Goal: Navigation & Orientation: Find specific page/section

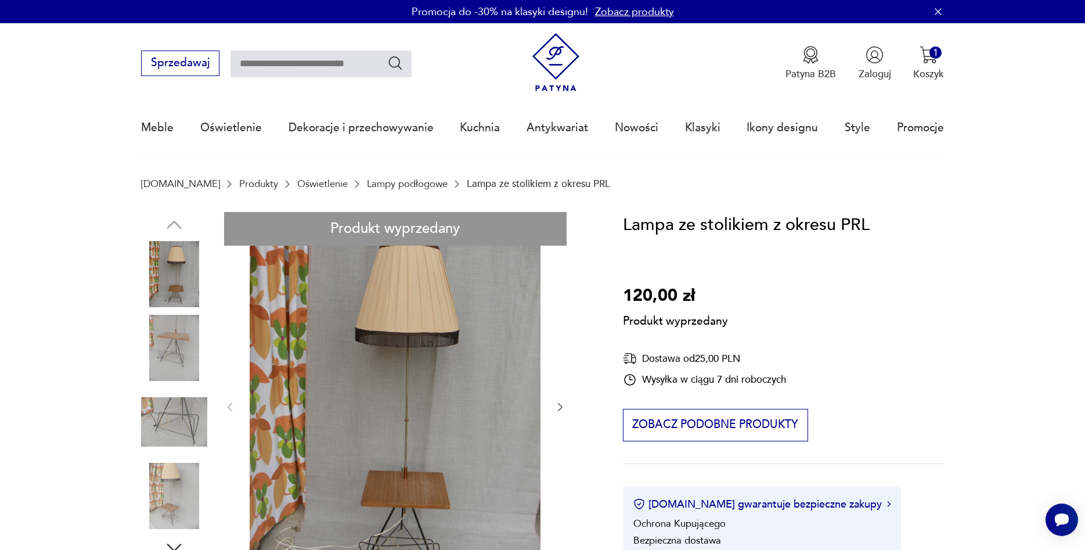
scroll to position [59, 0]
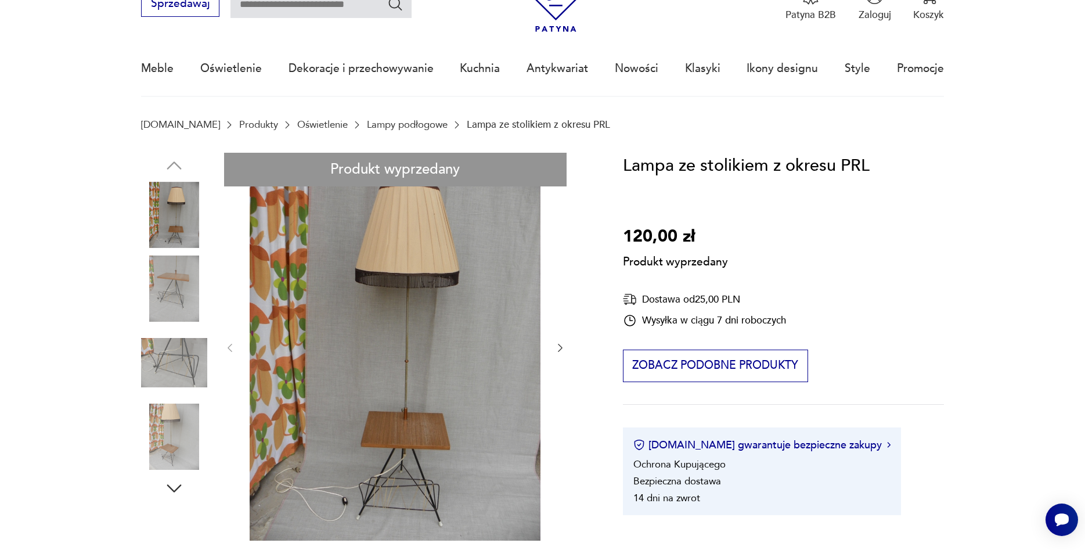
click at [392, 127] on link "Lampy podłogowe" at bounding box center [407, 124] width 81 height 11
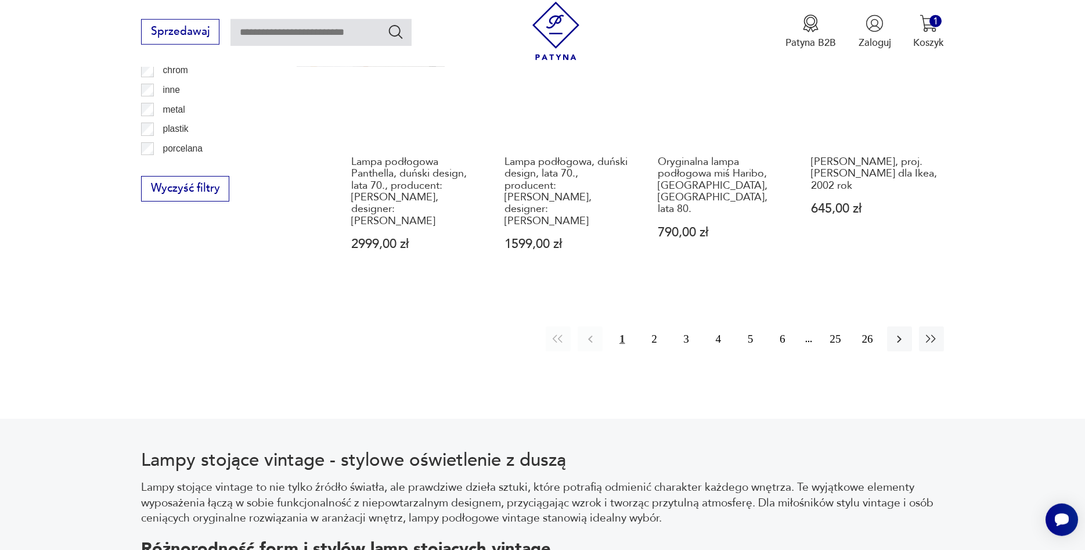
scroll to position [1399, 0]
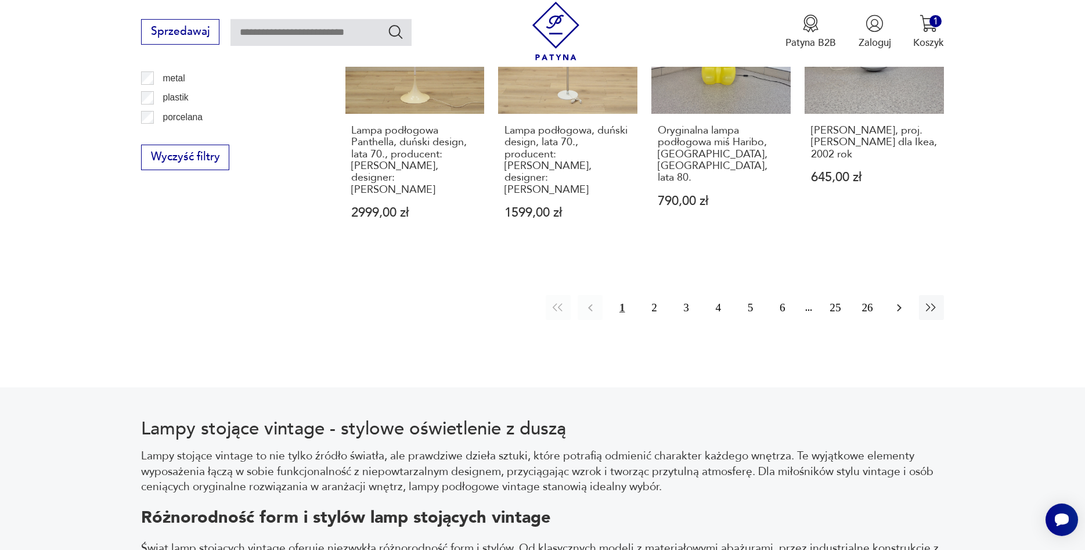
click at [901, 301] on icon "button" at bounding box center [899, 308] width 14 height 14
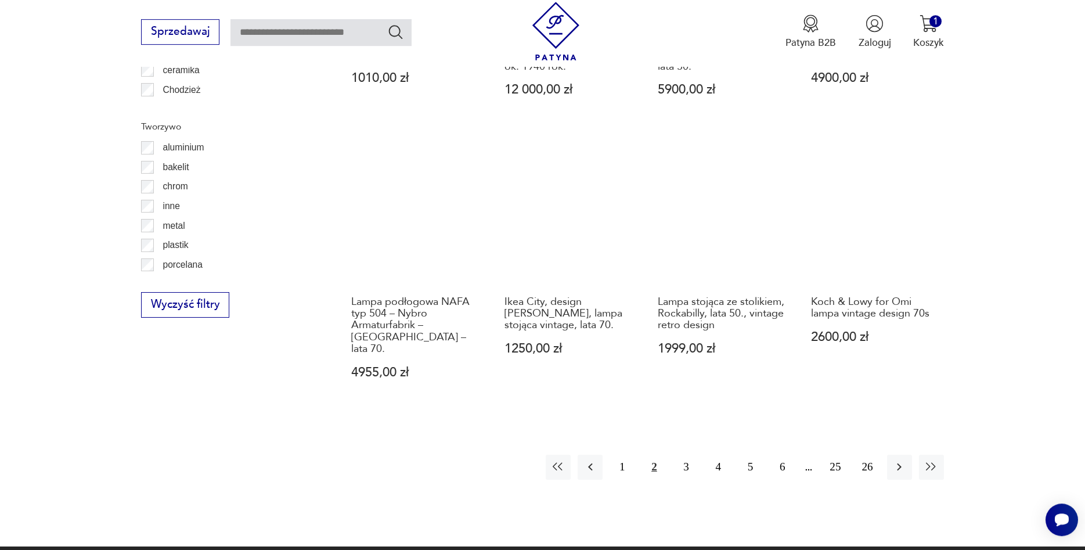
scroll to position [1292, 0]
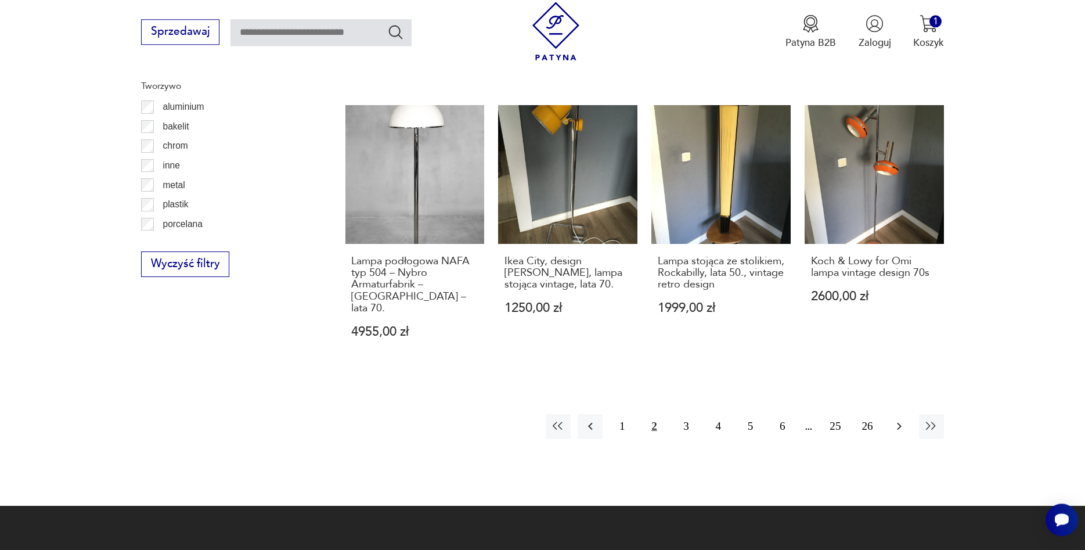
click at [901, 419] on icon "button" at bounding box center [899, 426] width 14 height 14
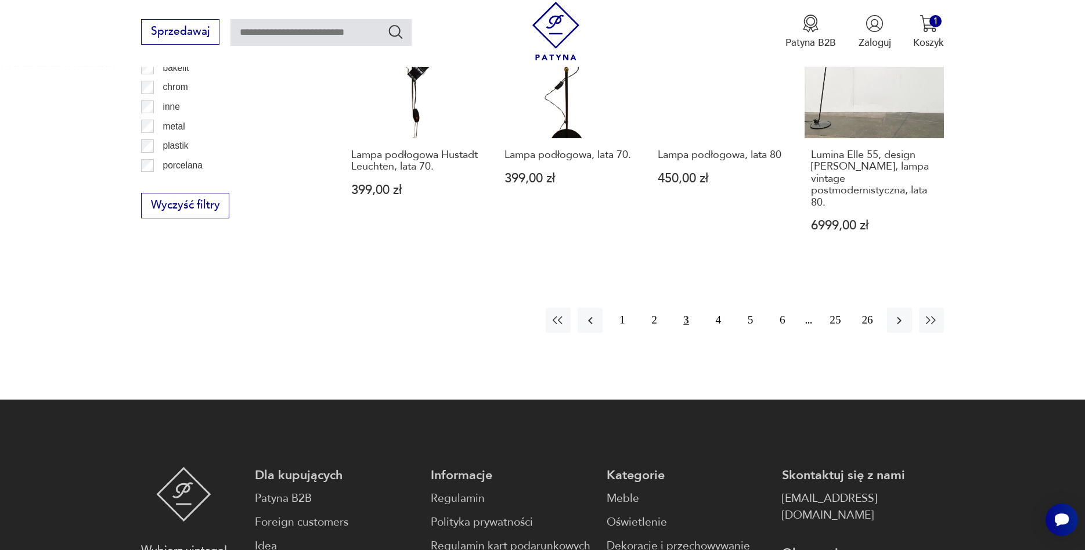
scroll to position [1351, 0]
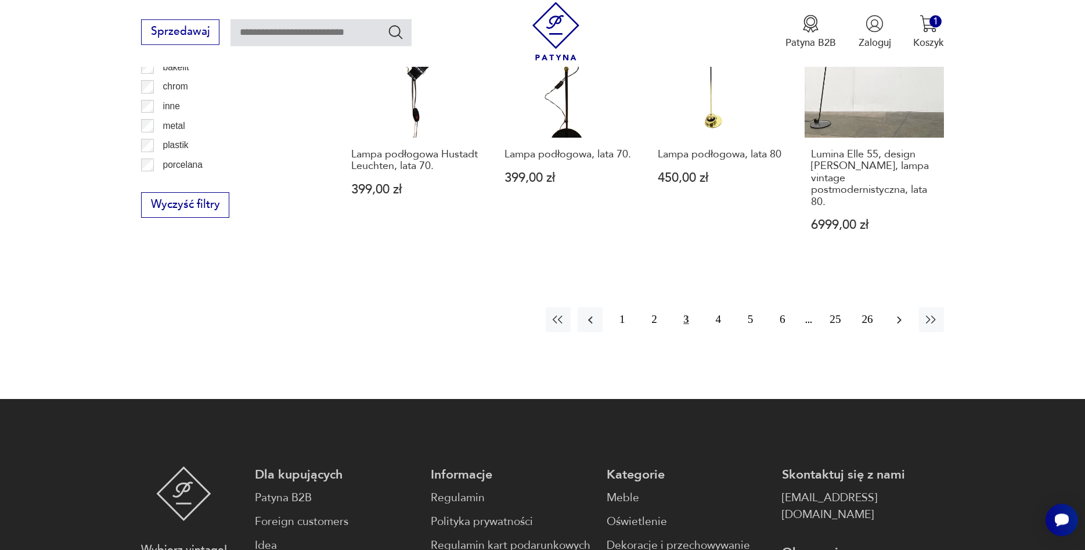
click at [904, 313] on icon "button" at bounding box center [899, 320] width 14 height 14
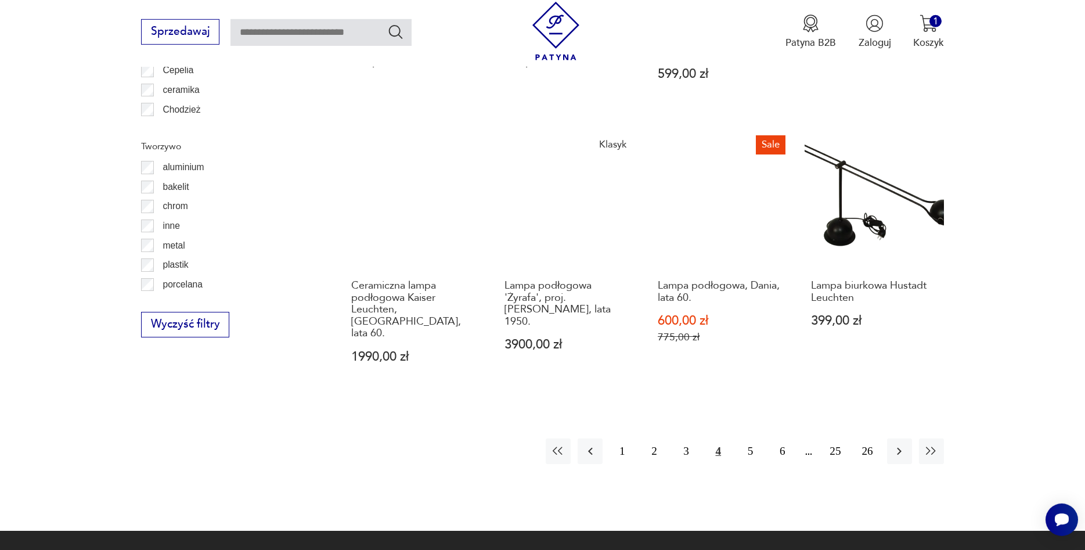
scroll to position [1292, 0]
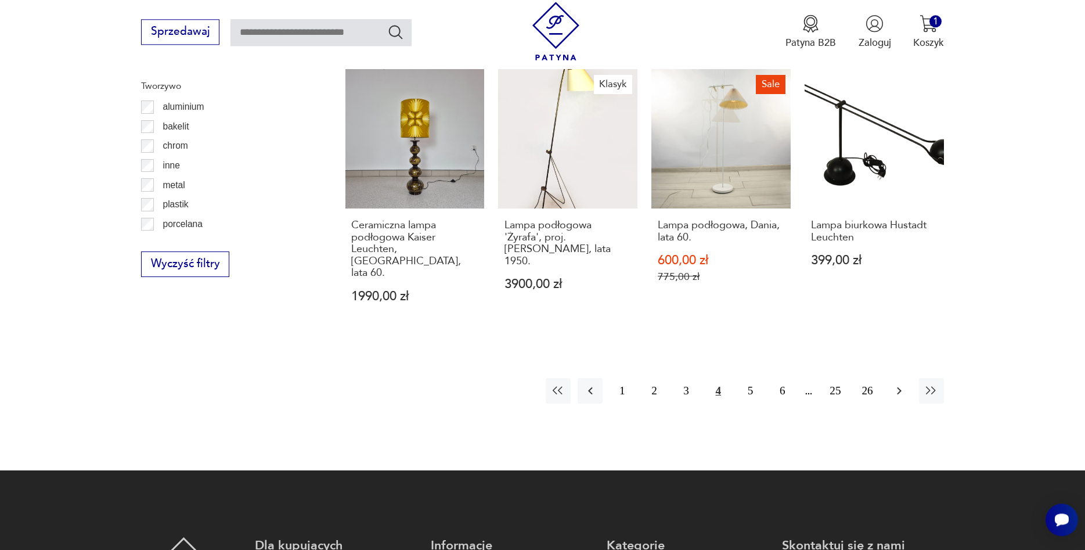
click at [897, 378] on button "button" at bounding box center [899, 390] width 25 height 25
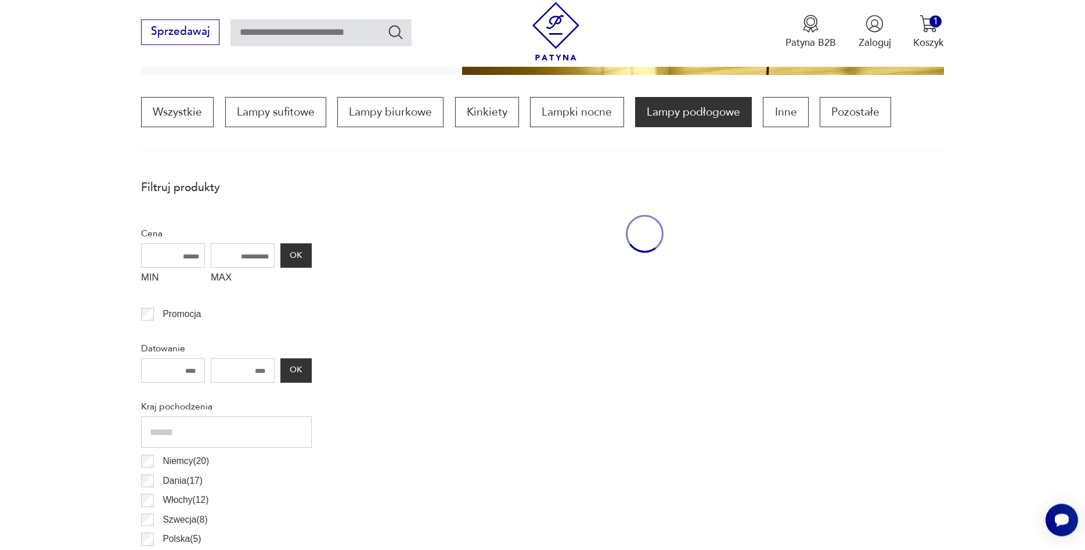
scroll to position [345, 0]
